Goal: Information Seeking & Learning: Learn about a topic

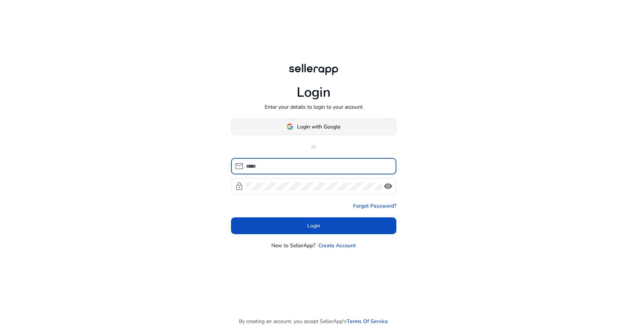
click at [302, 126] on span "Login with Google" at bounding box center [318, 127] width 43 height 8
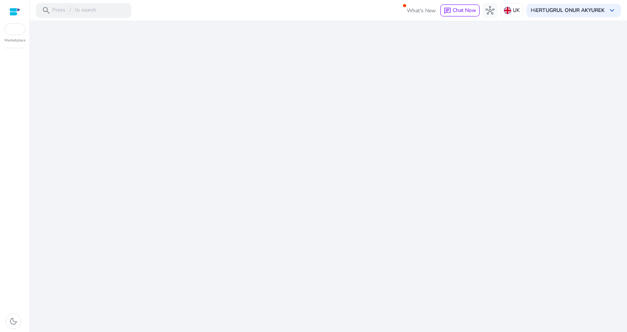
click at [312, 128] on div "We are getting things ready for you..." at bounding box center [329, 176] width 592 height 311
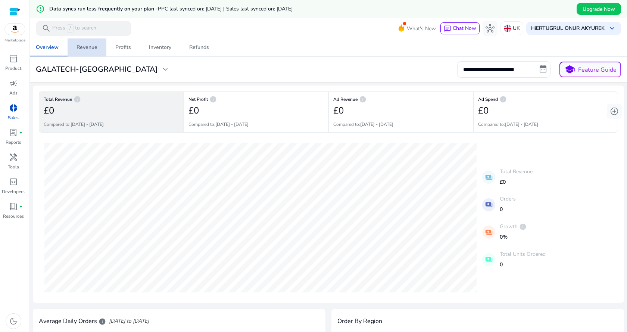
click at [84, 46] on div "Revenue" at bounding box center [87, 47] width 21 height 5
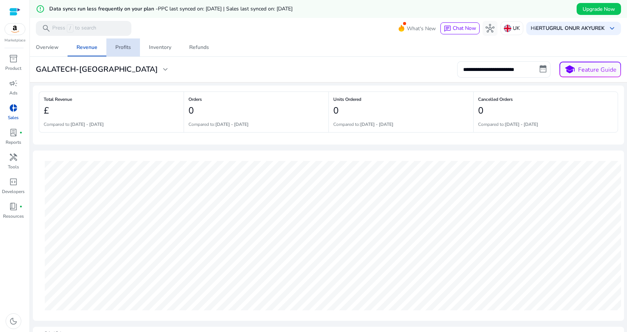
click at [133, 43] on link "Profits" at bounding box center [123, 47] width 34 height 18
click at [170, 47] on div "Inventory" at bounding box center [160, 47] width 22 height 5
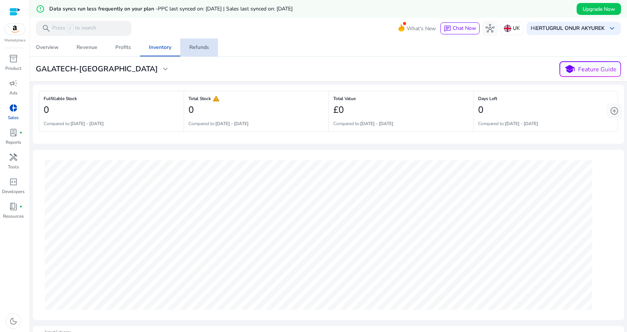
click at [196, 47] on div "Refunds" at bounding box center [199, 47] width 20 height 5
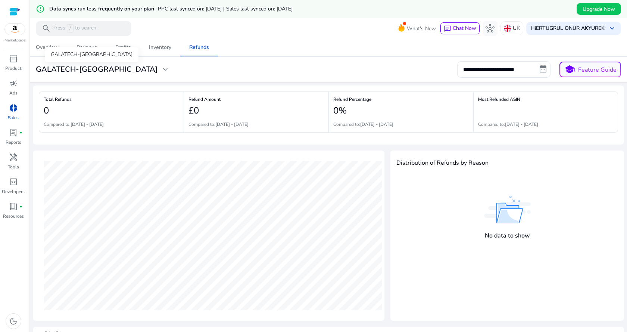
click at [60, 65] on h3 "GALATECH-[GEOGRAPHIC_DATA]" at bounding box center [97, 69] width 122 height 9
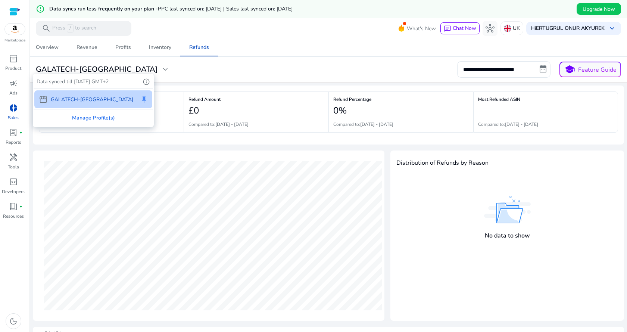
click at [52, 50] on div at bounding box center [313, 166] width 627 height 332
